Goal: Task Accomplishment & Management: Use online tool/utility

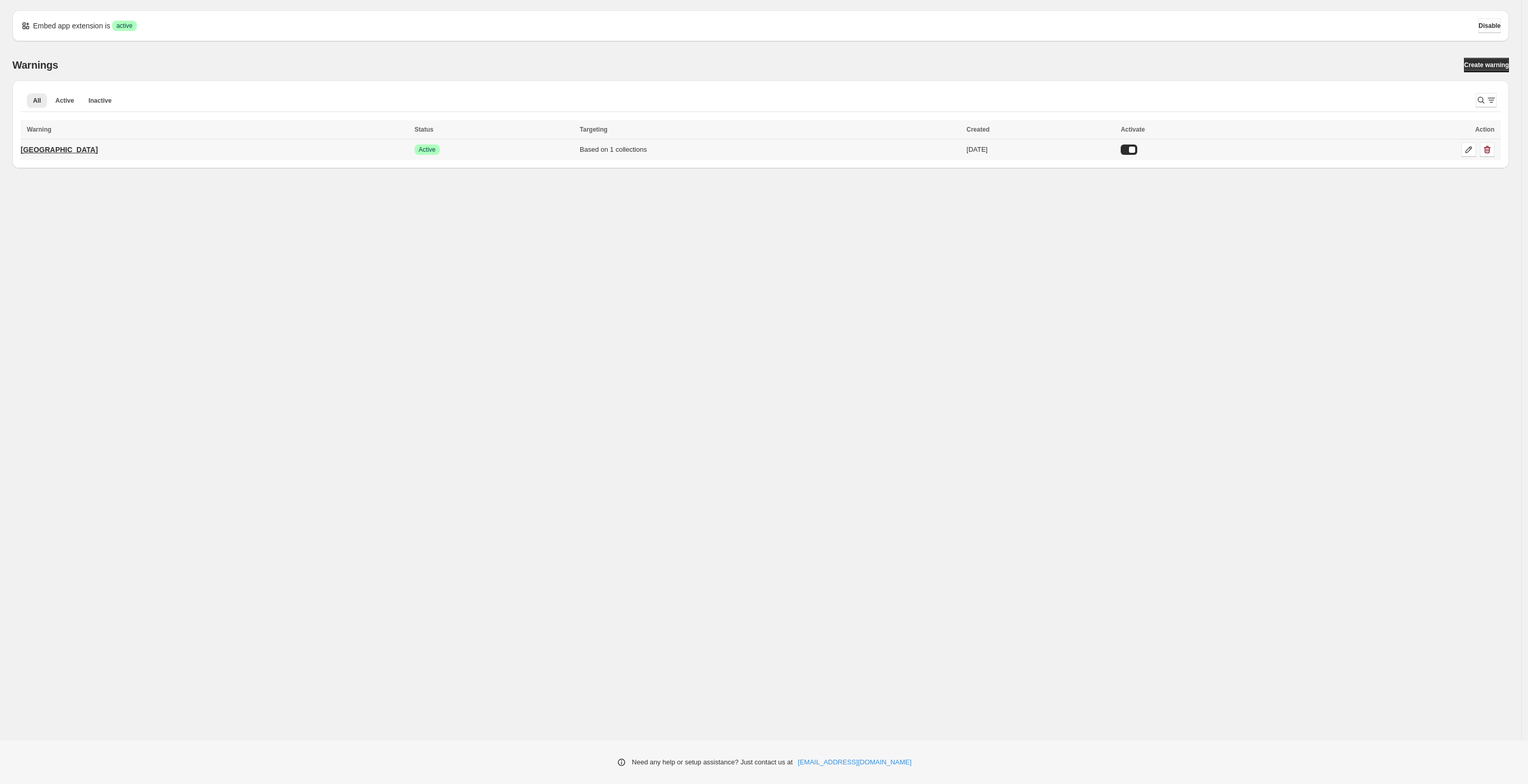
click at [33, 148] on p "[GEOGRAPHIC_DATA]" at bounding box center [59, 149] width 77 height 10
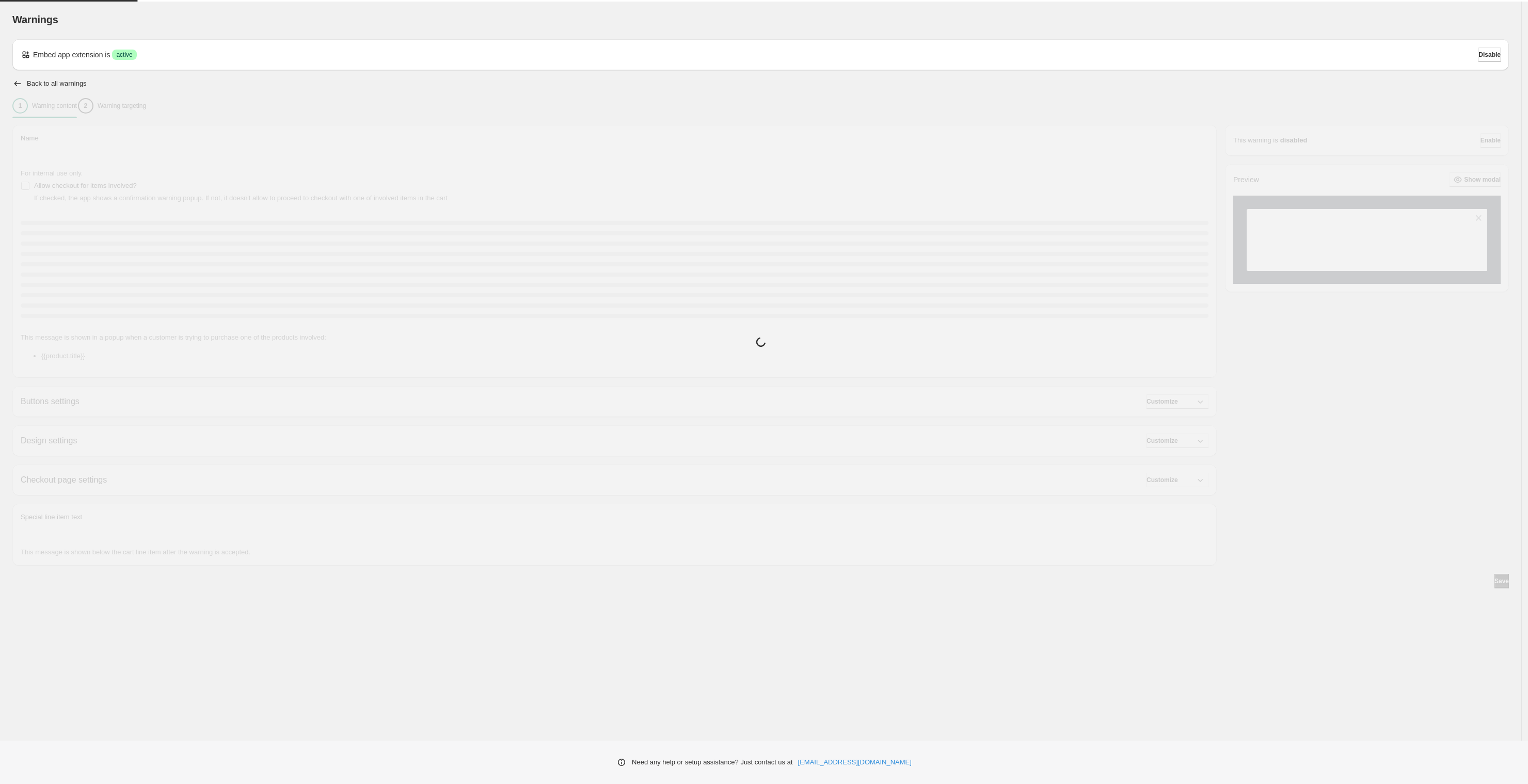
type input "*******"
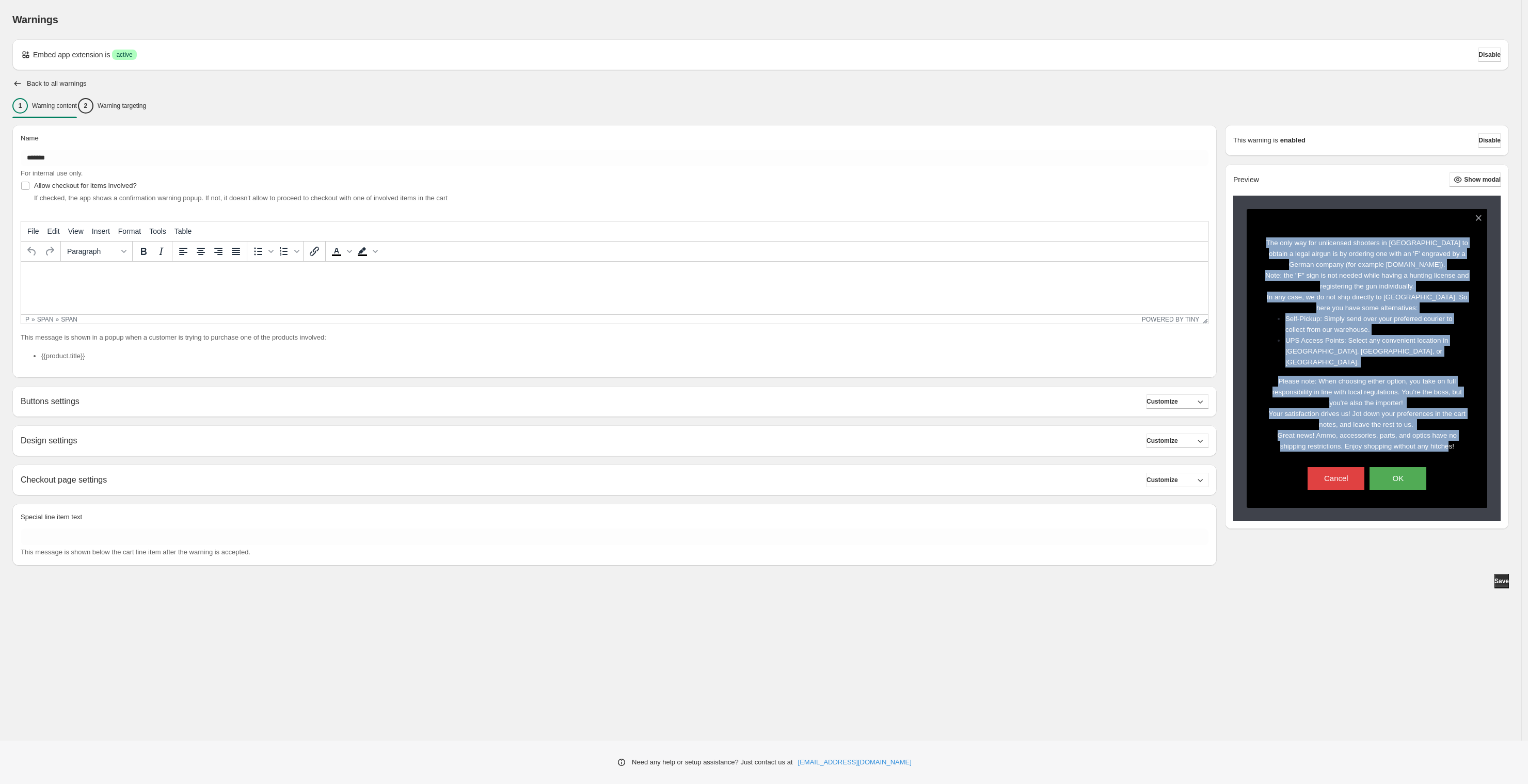
drag, startPoint x: 1266, startPoint y: 243, endPoint x: 1461, endPoint y: 432, distance: 271.6
click at [1461, 432] on div "The only way for unlicensed shooters in [GEOGRAPHIC_DATA] to obtain a legal air…" at bounding box center [1367, 345] width 205 height 214
click at [94, 110] on div "2" at bounding box center [86, 106] width 15 height 15
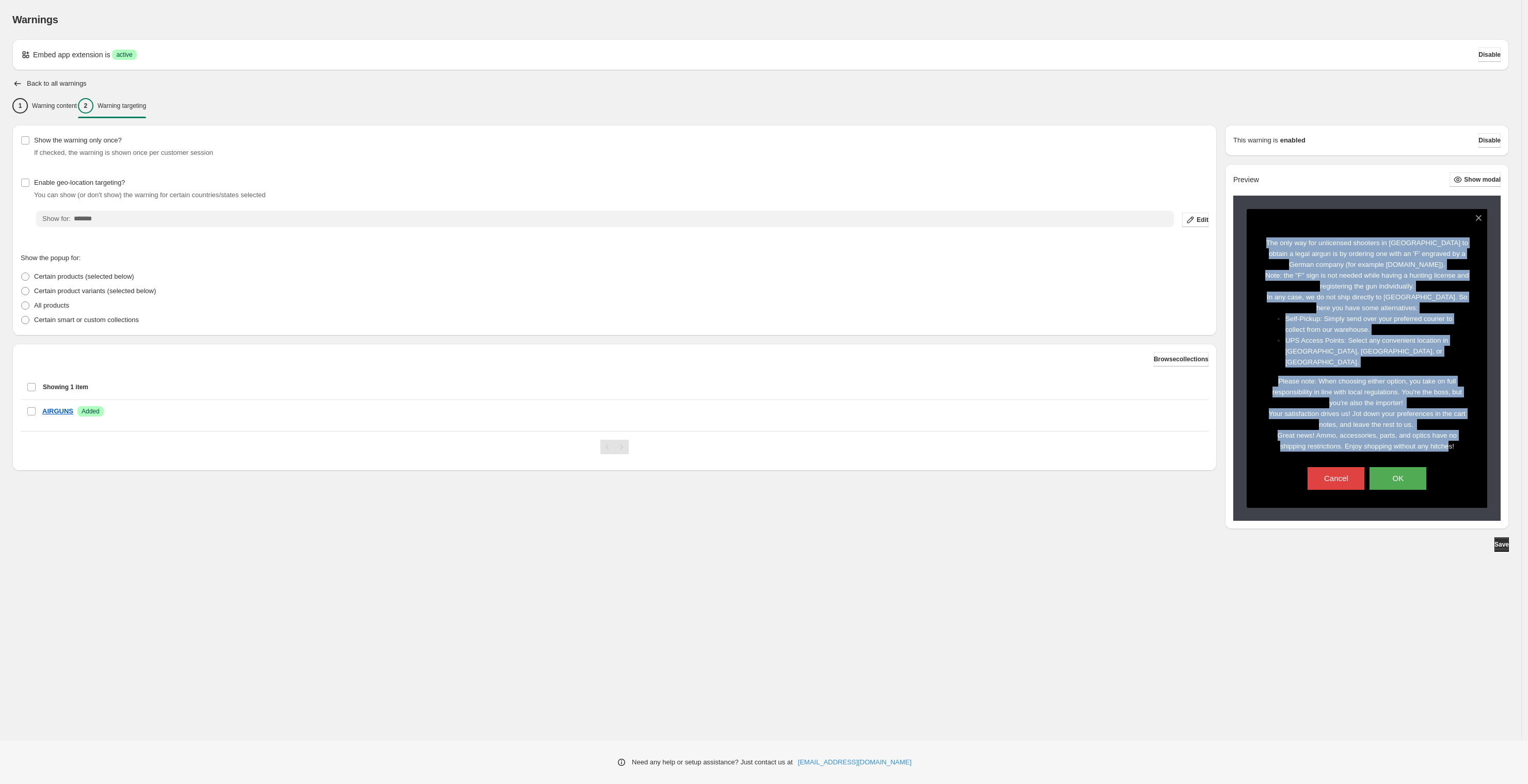
click at [125, 214] on div "Warnings Settings Payment Help Skip to content Warnings. This page is ready War…" at bounding box center [764, 392] width 1528 height 784
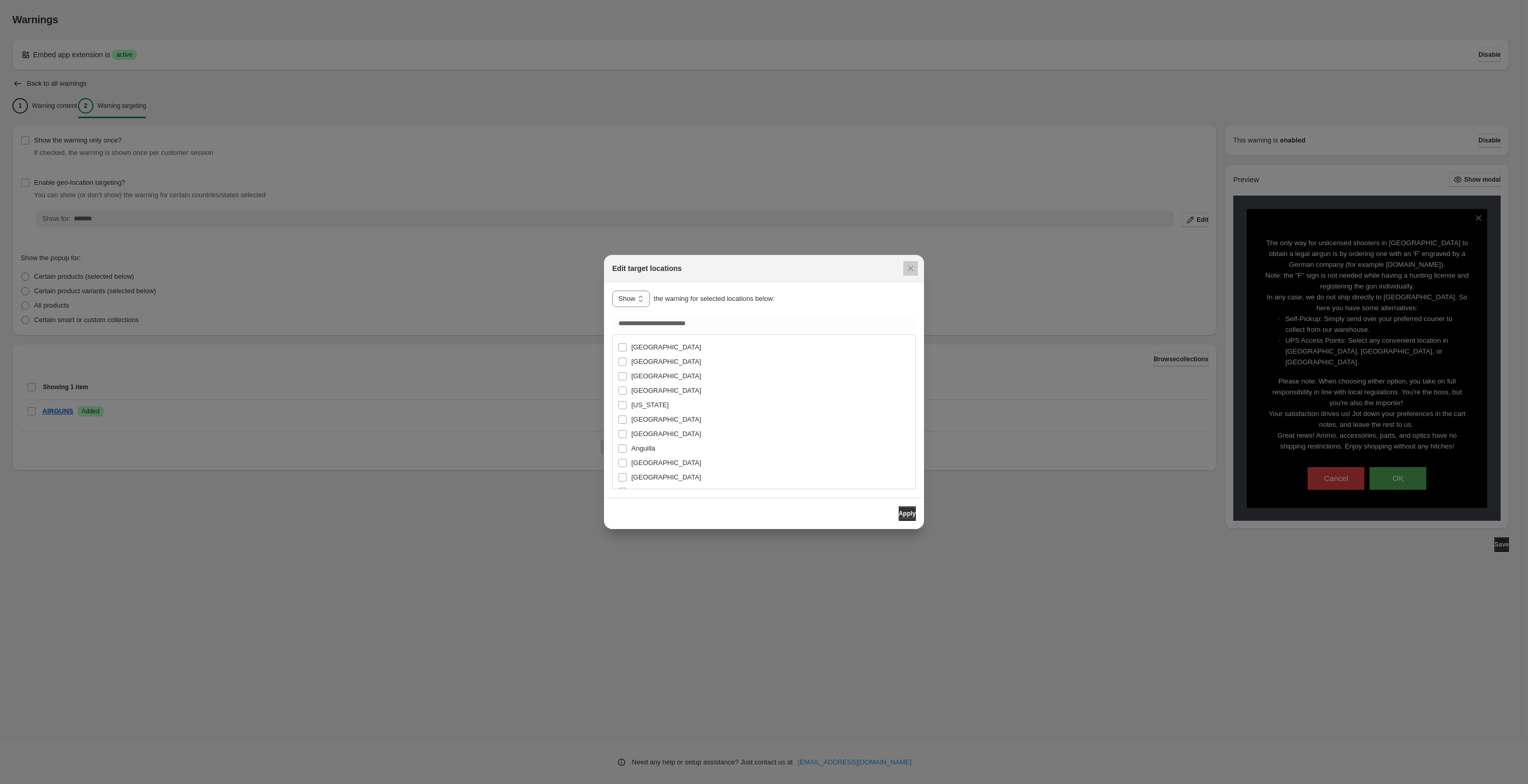
click at [125, 214] on div at bounding box center [764, 392] width 1528 height 784
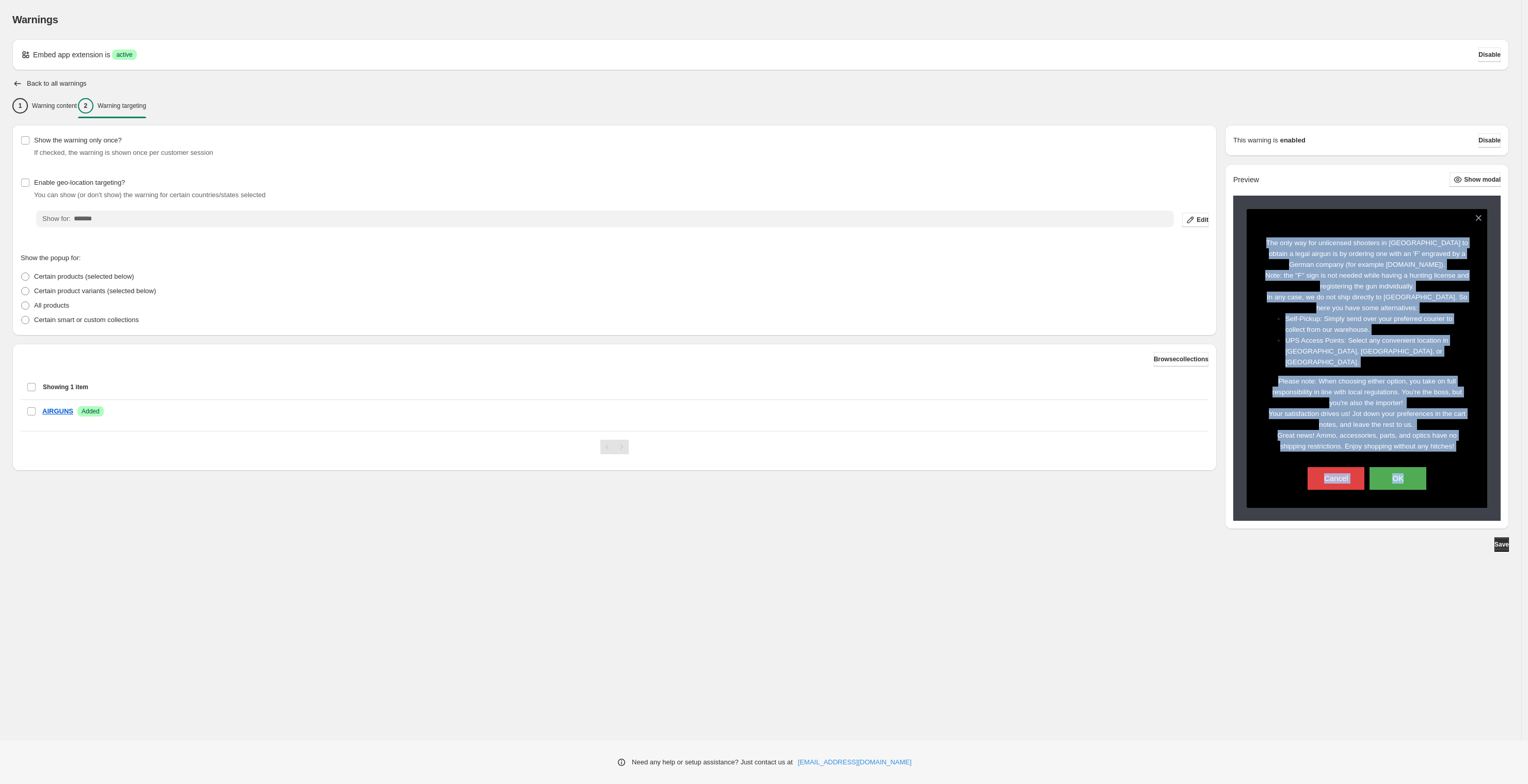
drag, startPoint x: 1379, startPoint y: 199, endPoint x: 1470, endPoint y: 483, distance: 298.2
click at [1470, 483] on div "The only way for unlicensed shooters in [GEOGRAPHIC_DATA] to obtain a legal air…" at bounding box center [1368, 358] width 268 height 325
copy div "The only way for unlicensed shooters in [GEOGRAPHIC_DATA] to obtain a legal air…"
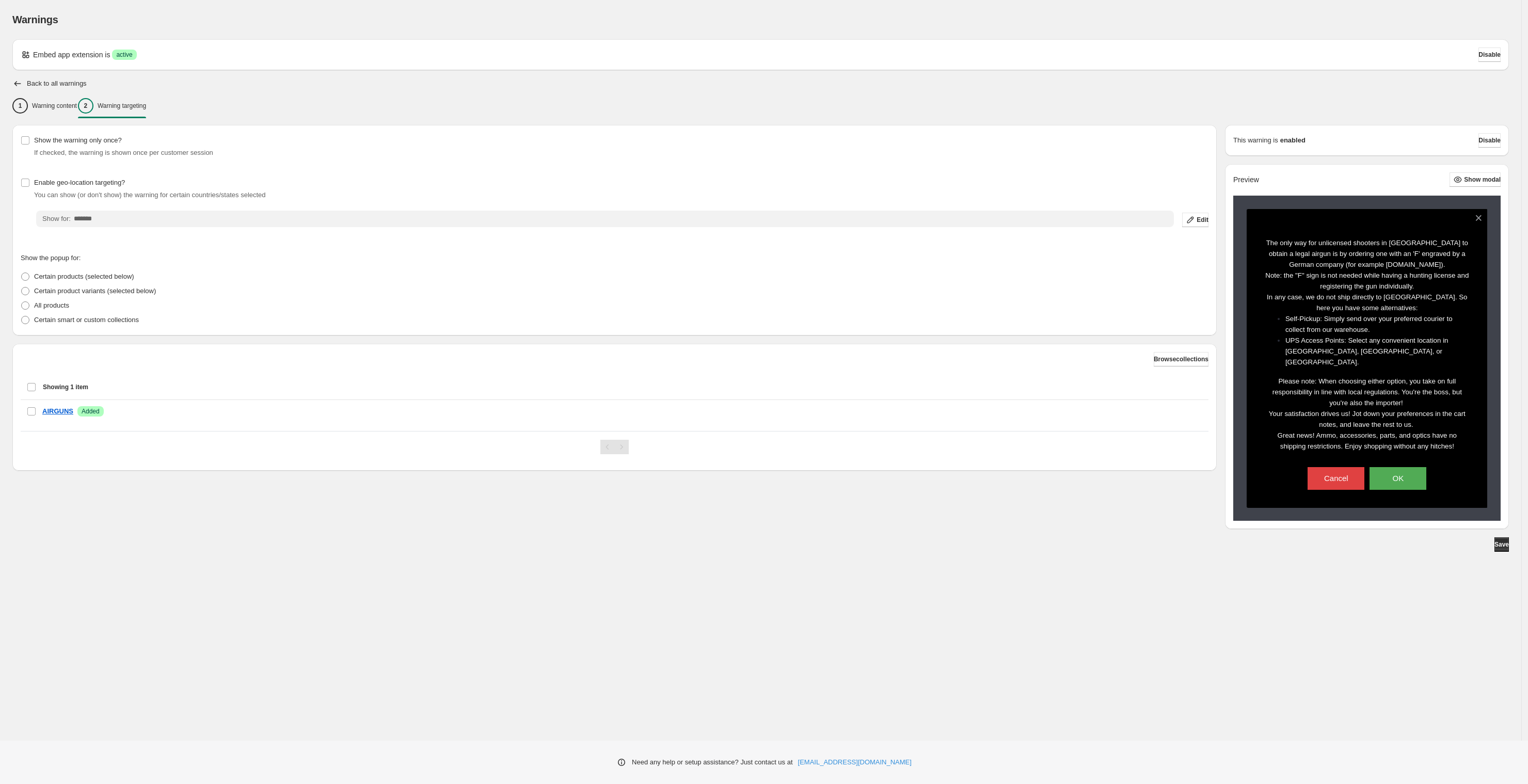
click at [981, 99] on div "1 Warning content 2 Warning targeting" at bounding box center [760, 106] width 1496 height 21
click at [27, 102] on div "1" at bounding box center [20, 106] width 15 height 15
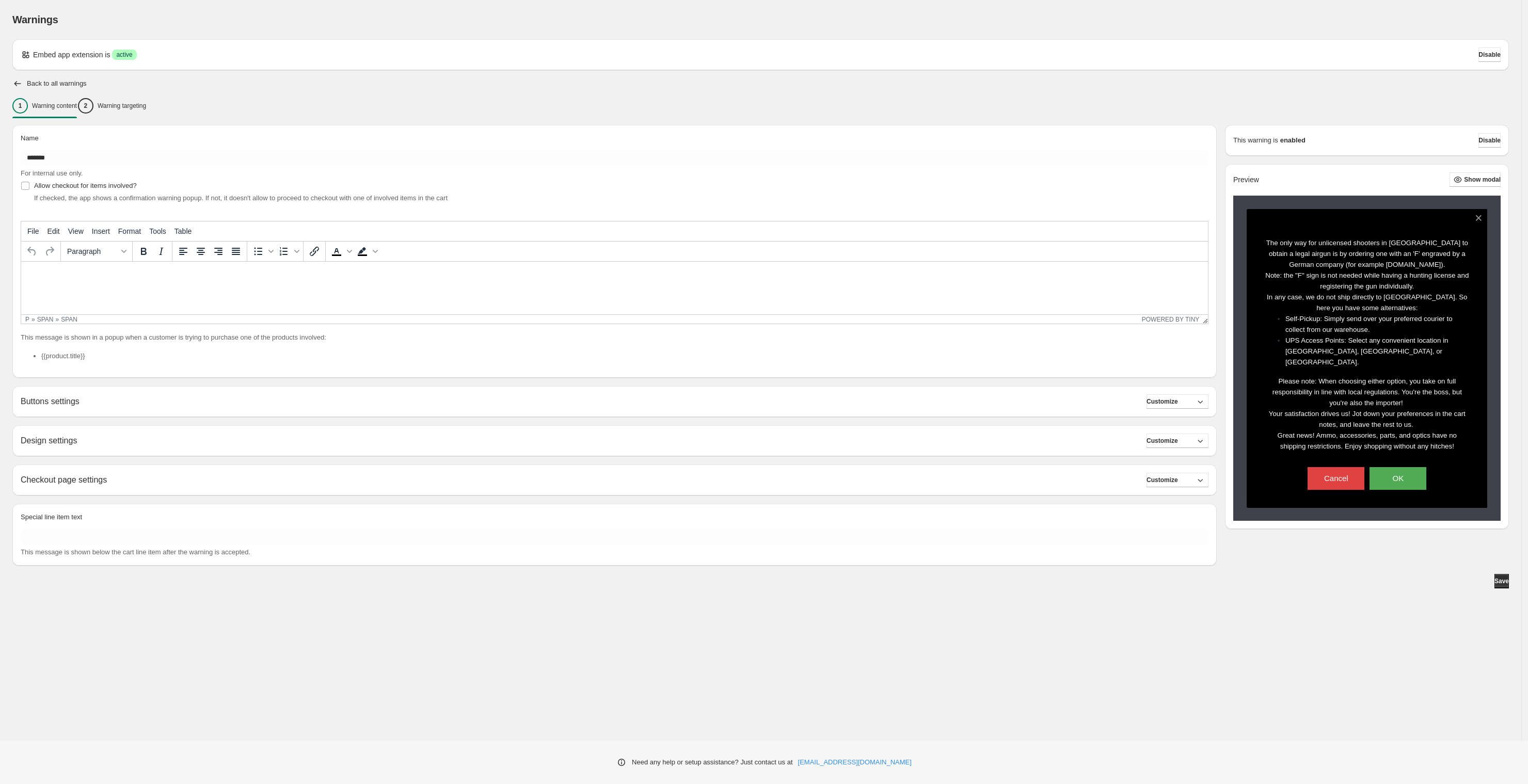
click at [151, 480] on div "Checkout page settings Customize" at bounding box center [614, 479] width 1188 height 15
click at [1198, 478] on icon "button" at bounding box center [1200, 480] width 10 height 10
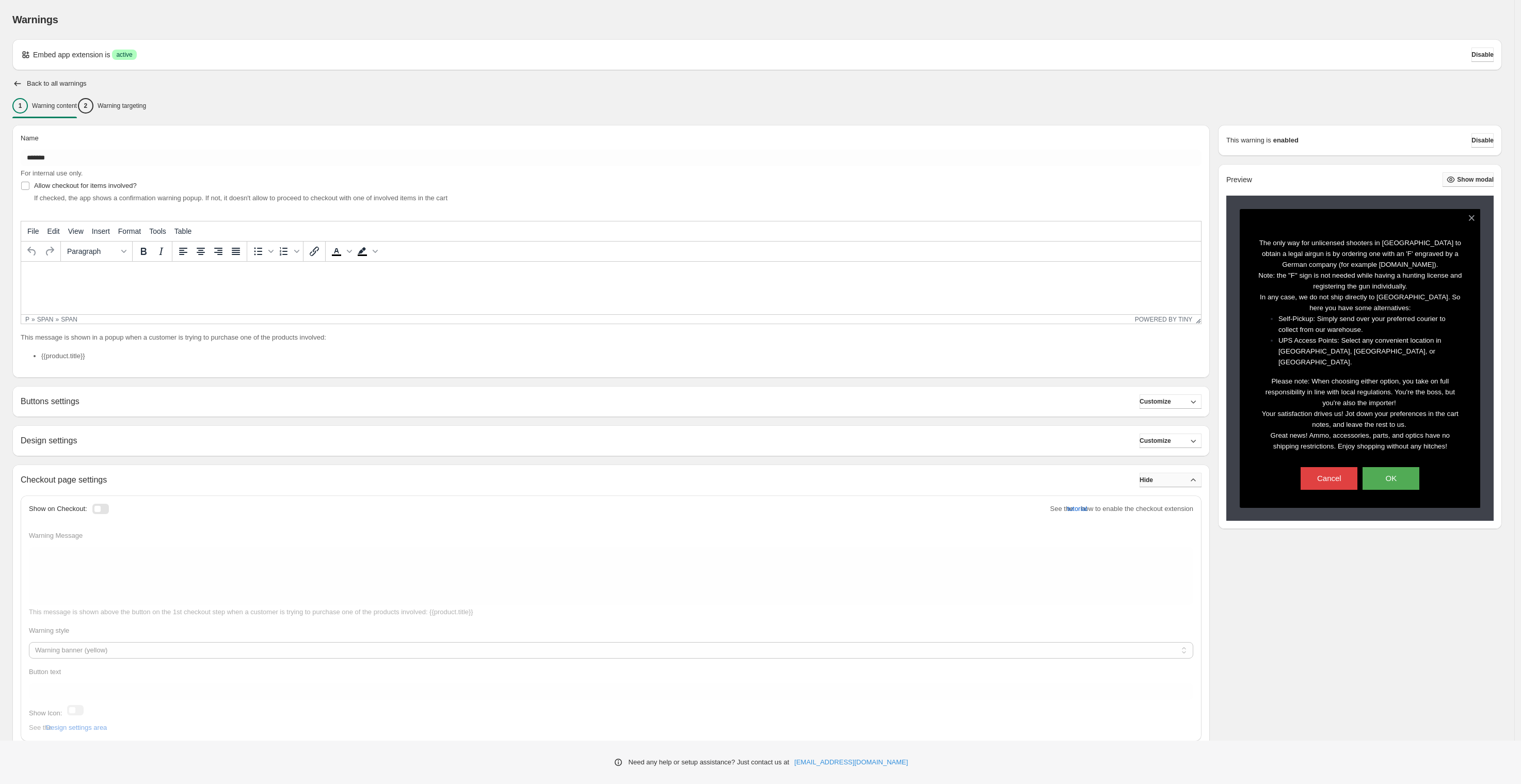
click at [1481, 184] on button "Show modal" at bounding box center [1469, 179] width 51 height 15
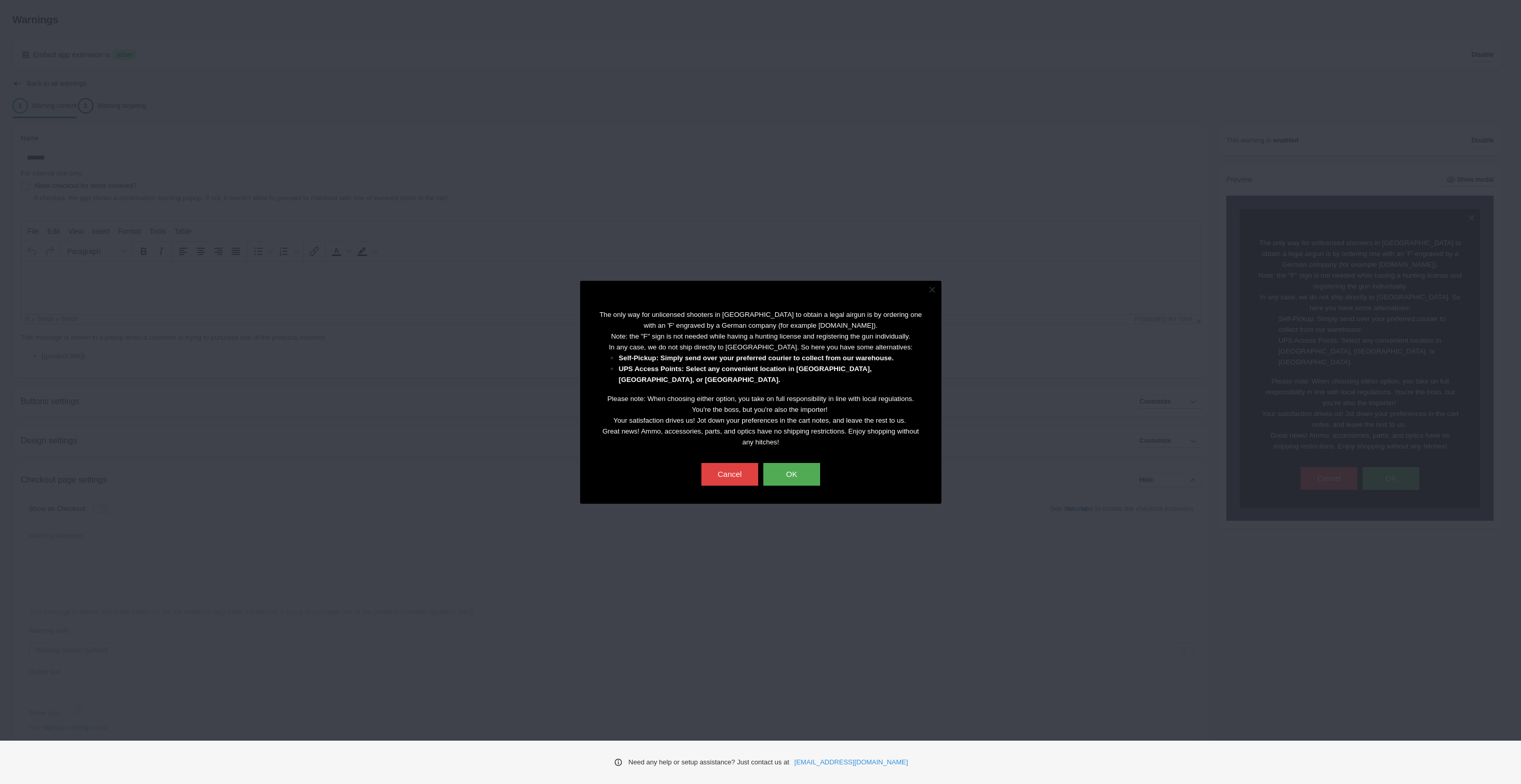
click at [931, 280] on button at bounding box center [933, 289] width 18 height 18
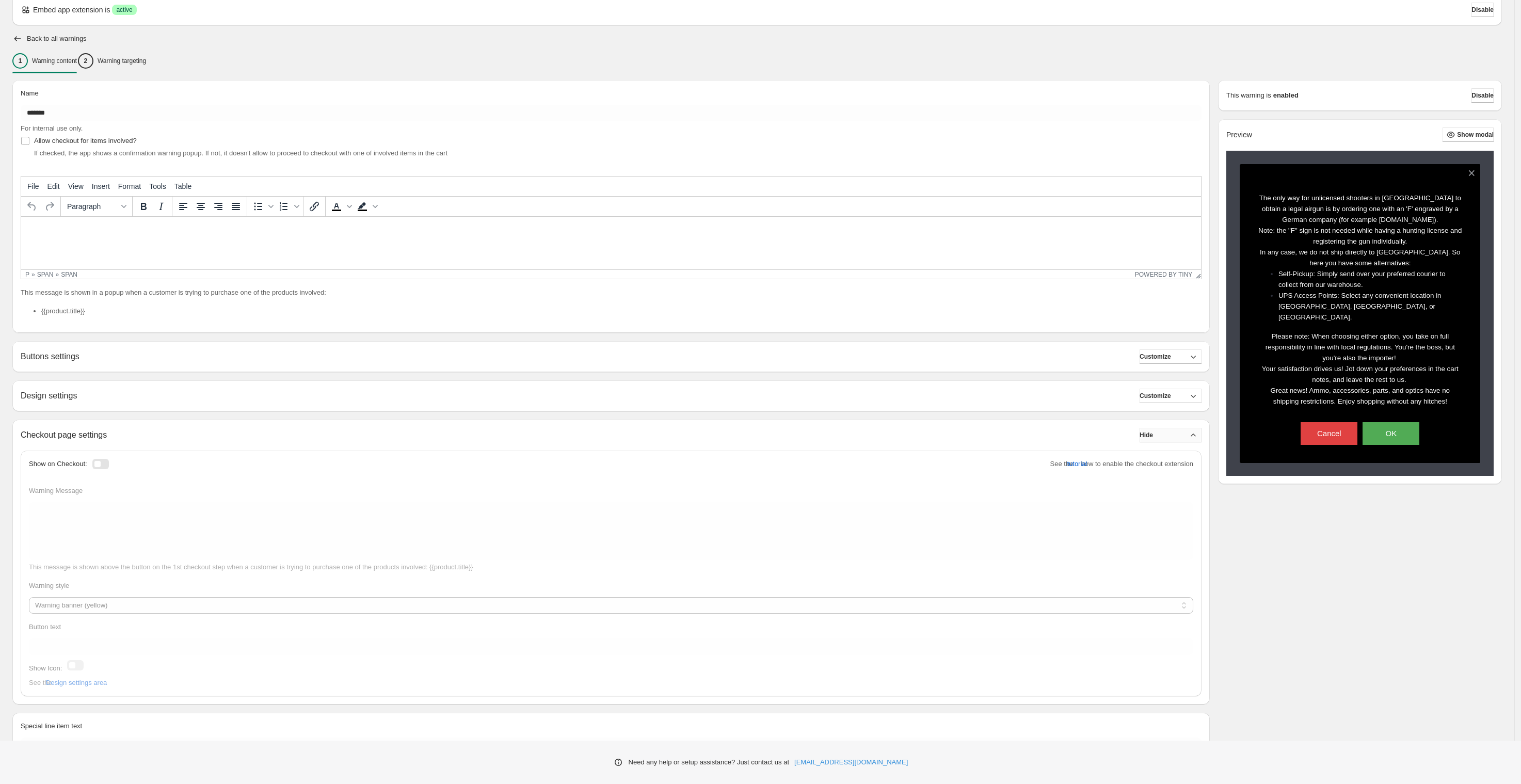
scroll to position [64, 0]
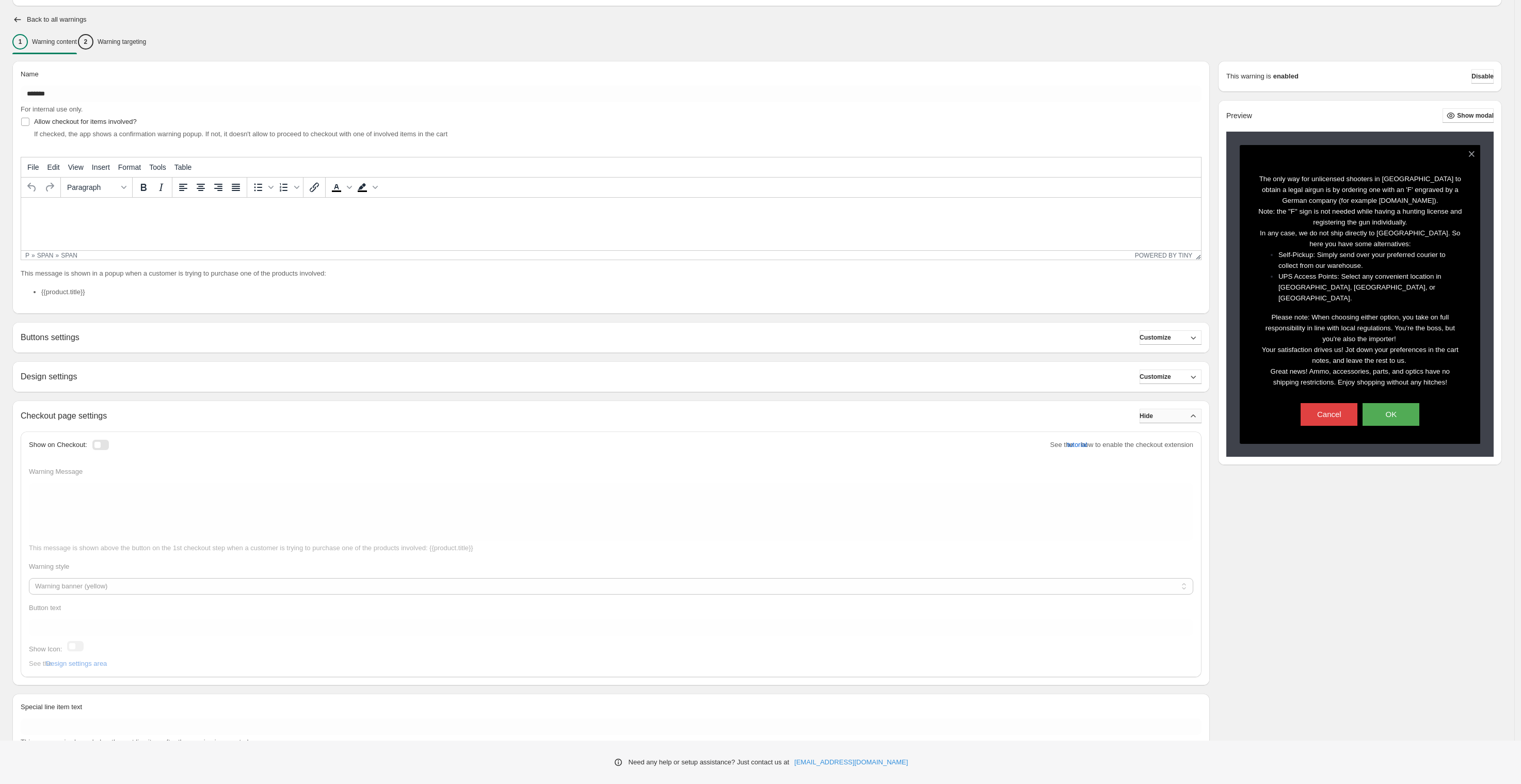
click at [160, 61] on div "Name ******* For internal use only. Allow checkout for items involved? If check…" at bounding box center [611, 187] width 1198 height 253
click at [146, 32] on button "2 Warning targeting" at bounding box center [112, 41] width 68 height 21
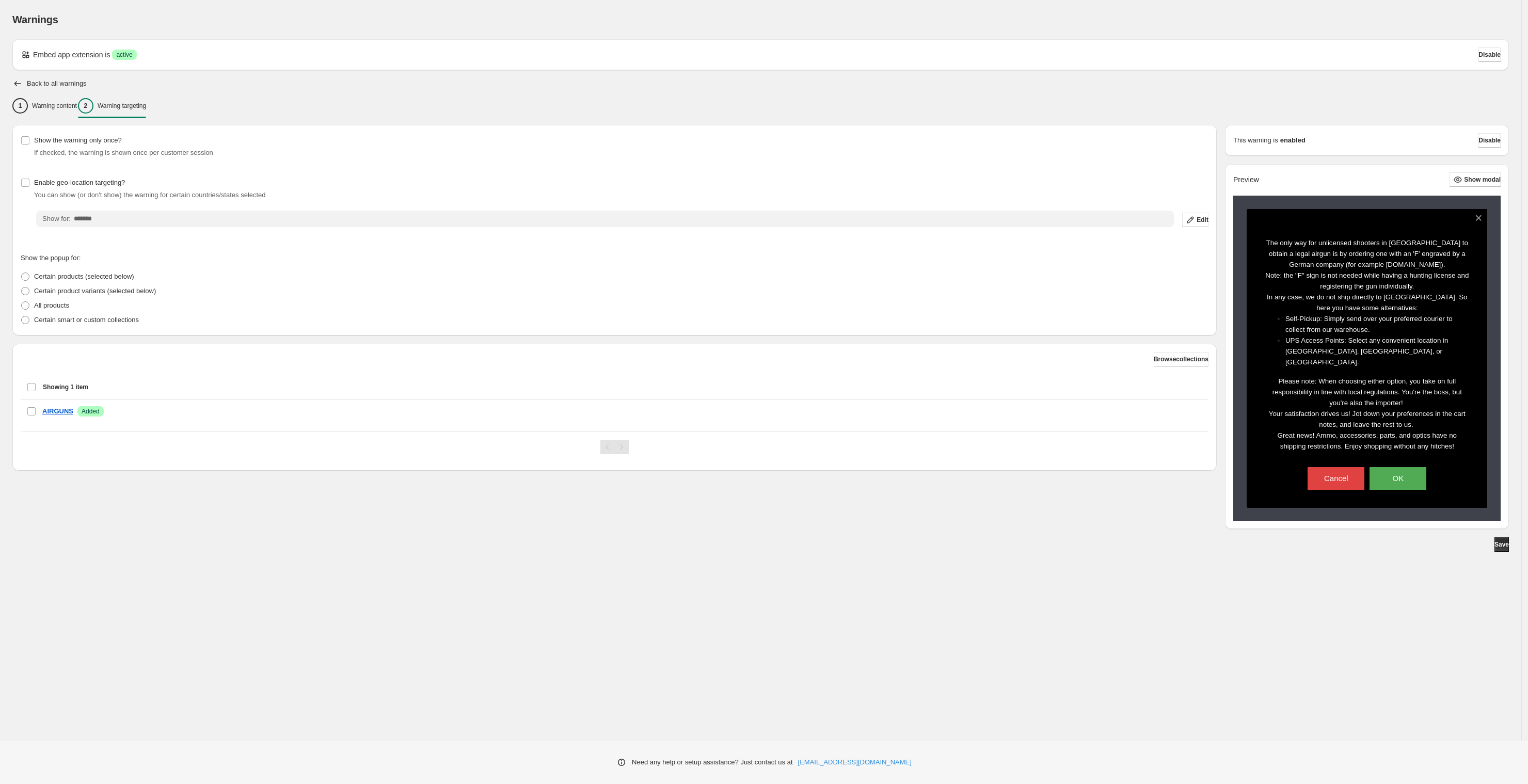
click at [114, 50] on span "Success active" at bounding box center [124, 55] width 24 height 10
drag, startPoint x: 44, startPoint y: 116, endPoint x: 46, endPoint y: 111, distance: 5.4
click at [44, 115] on button "1 Warning content" at bounding box center [44, 106] width 64 height 21
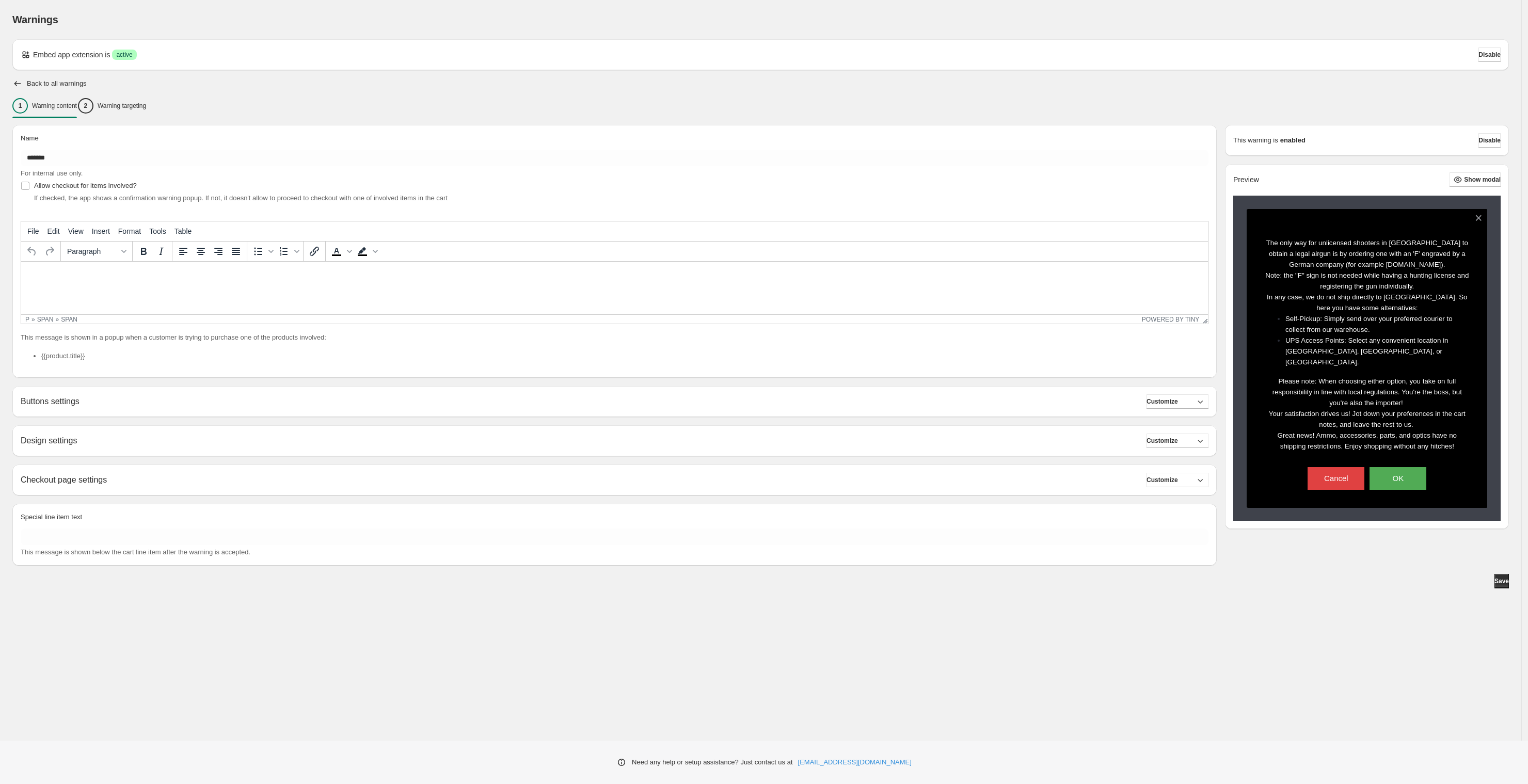
click at [94, 288] on span "**********" at bounding box center [155, 291] width 261 height 8
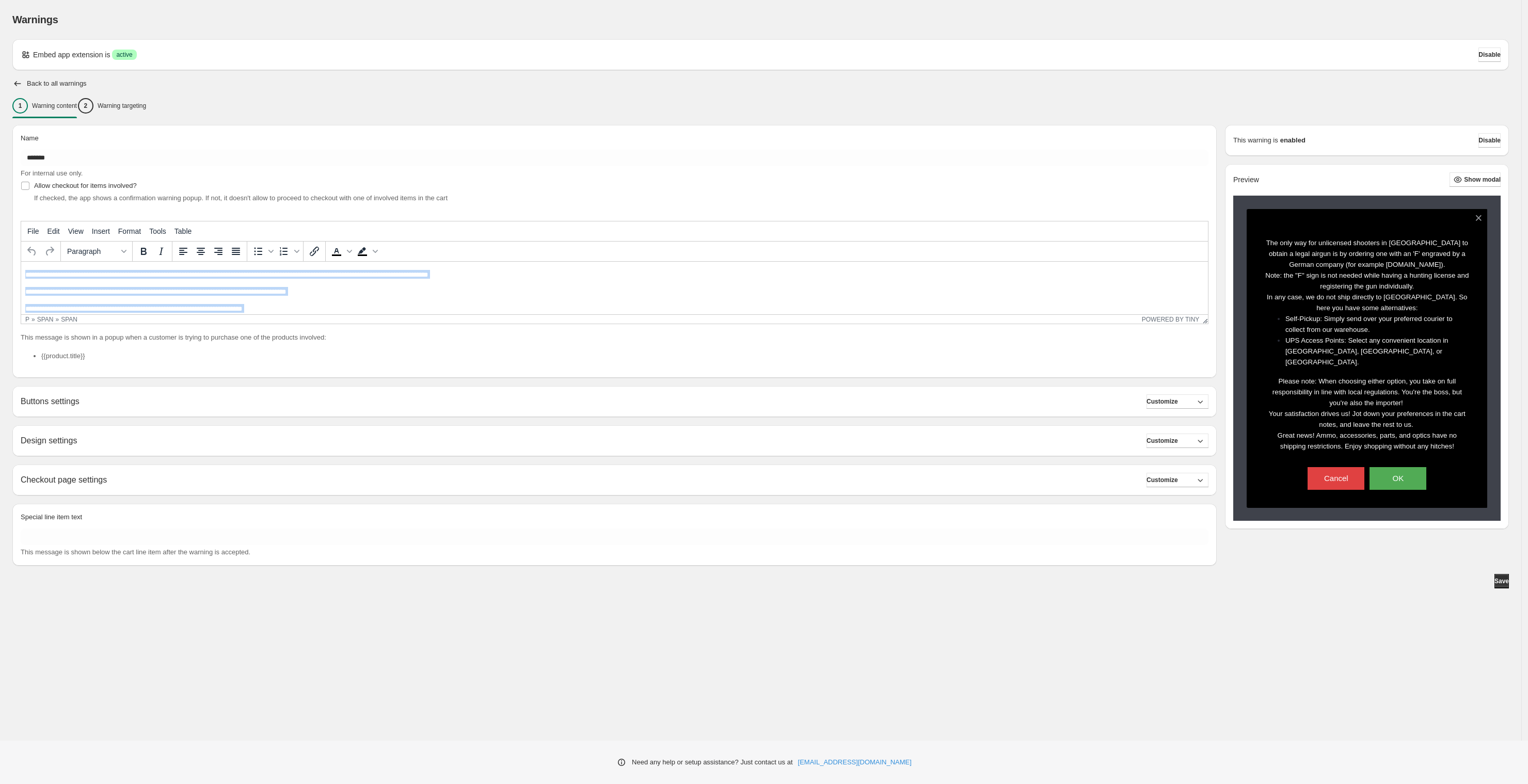
drag, startPoint x: 153, startPoint y: 297, endPoint x: -1, endPoint y: 245, distance: 162.5
click at [21, 262] on html "**********" at bounding box center [614, 329] width 1187 height 136
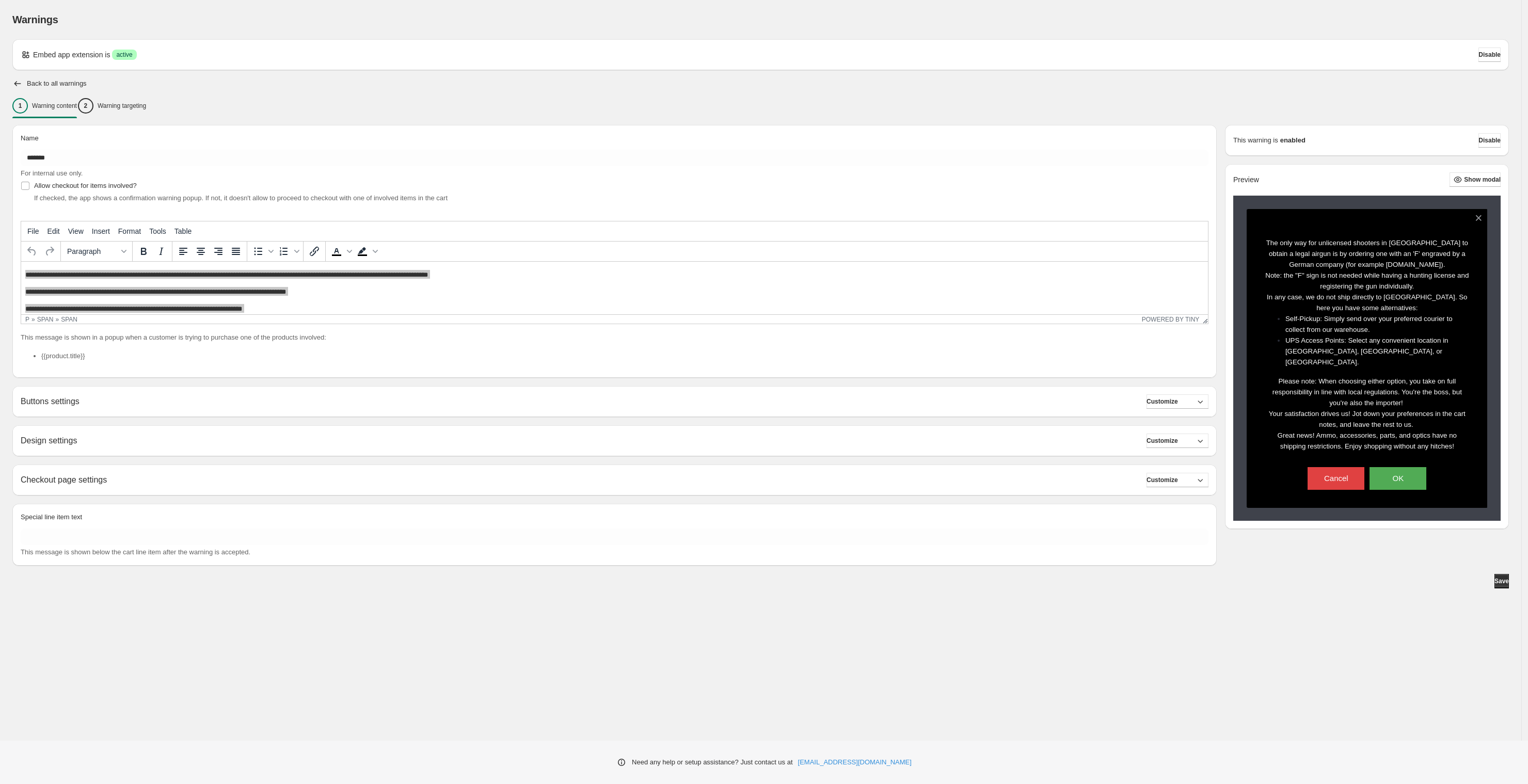
click at [78, 207] on div "Name ******* For internal use only. Allow checkout for items involved? If check…" at bounding box center [614, 251] width 1205 height 253
click at [108, 96] on button "2 Warning targeting" at bounding box center [112, 106] width 68 height 21
